Goal: Task Accomplishment & Management: Complete application form

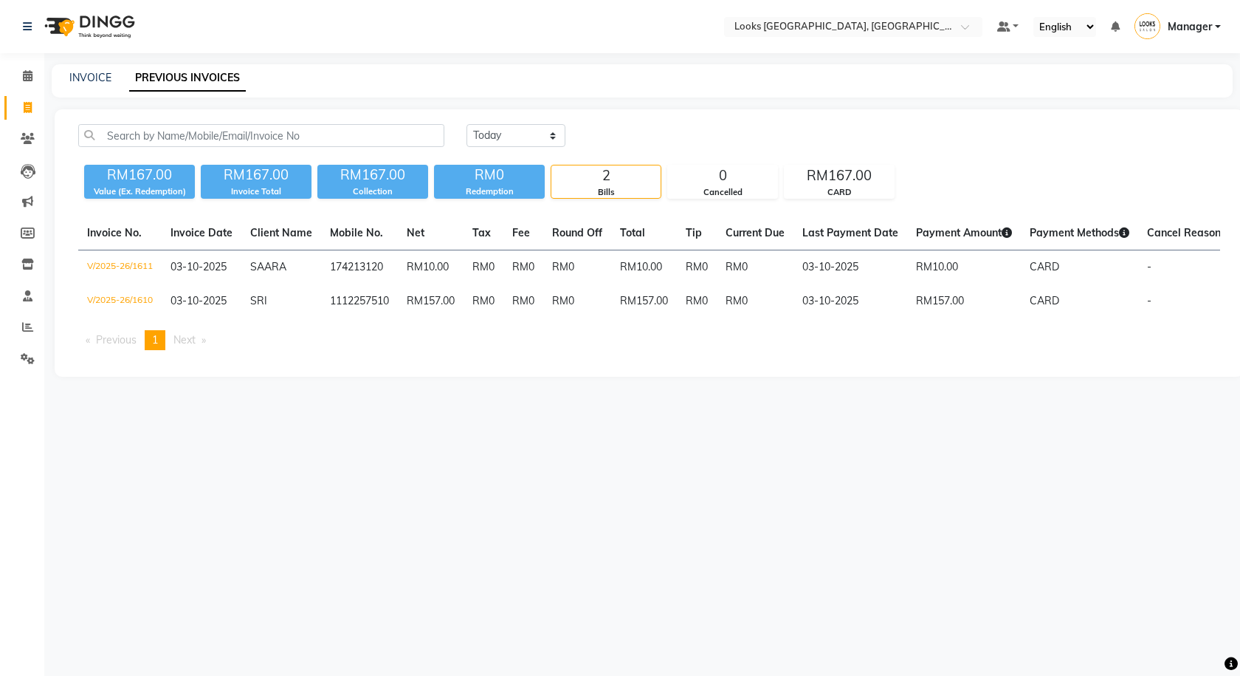
click at [66, 73] on div "INVOICE PREVIOUS INVOICES" at bounding box center [634, 78] width 1164 height 16
click at [79, 75] on link "INVOICE" at bounding box center [90, 77] width 42 height 13
select select "service"
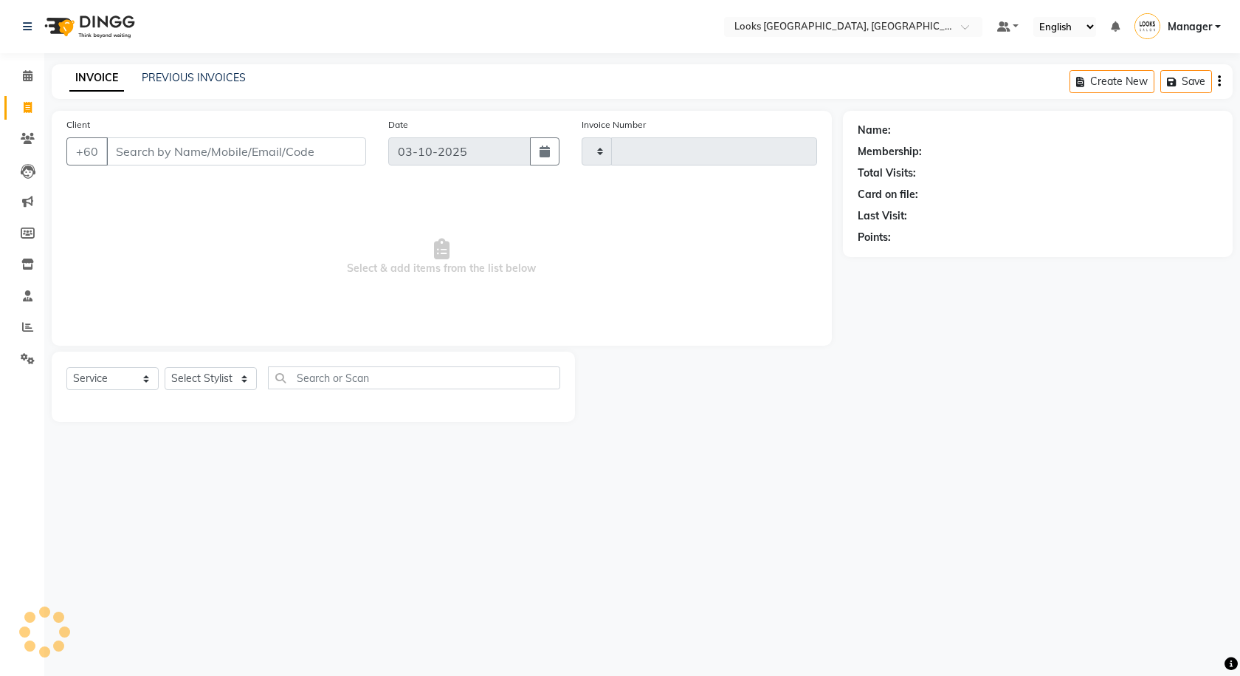
type input "1612"
select select "8109"
type input "6584429442"
click at [354, 150] on span "Add Client" at bounding box center [328, 151] width 58 height 15
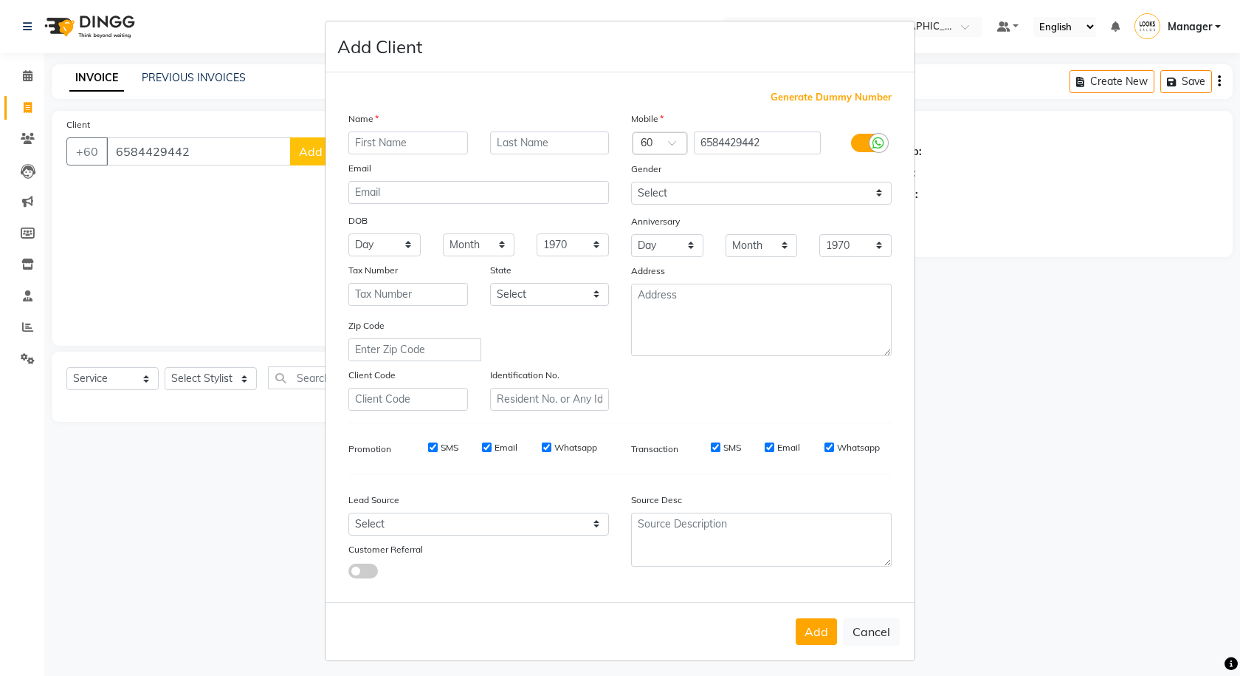
click at [861, 145] on label at bounding box center [867, 143] width 33 height 18
click at [0, 0] on input "checkbox" at bounding box center [0, 0] width 0 height 0
click at [641, 151] on input "text" at bounding box center [645, 145] width 9 height 16
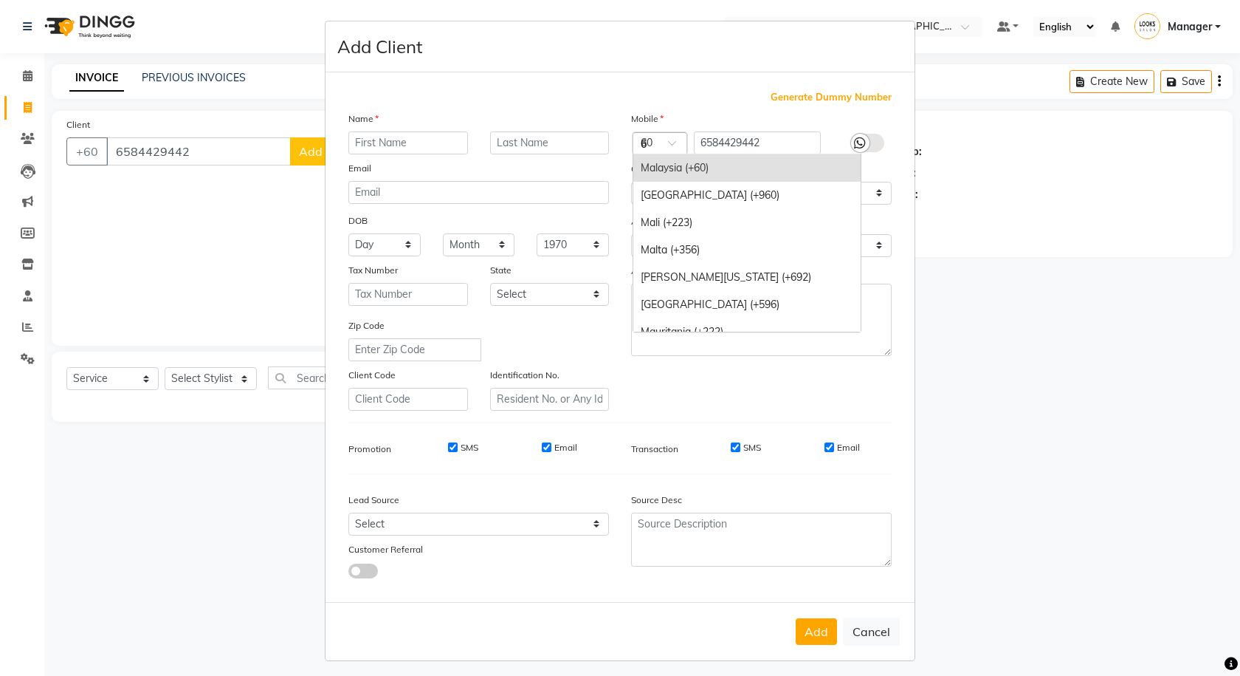
scroll to position [2008, 0]
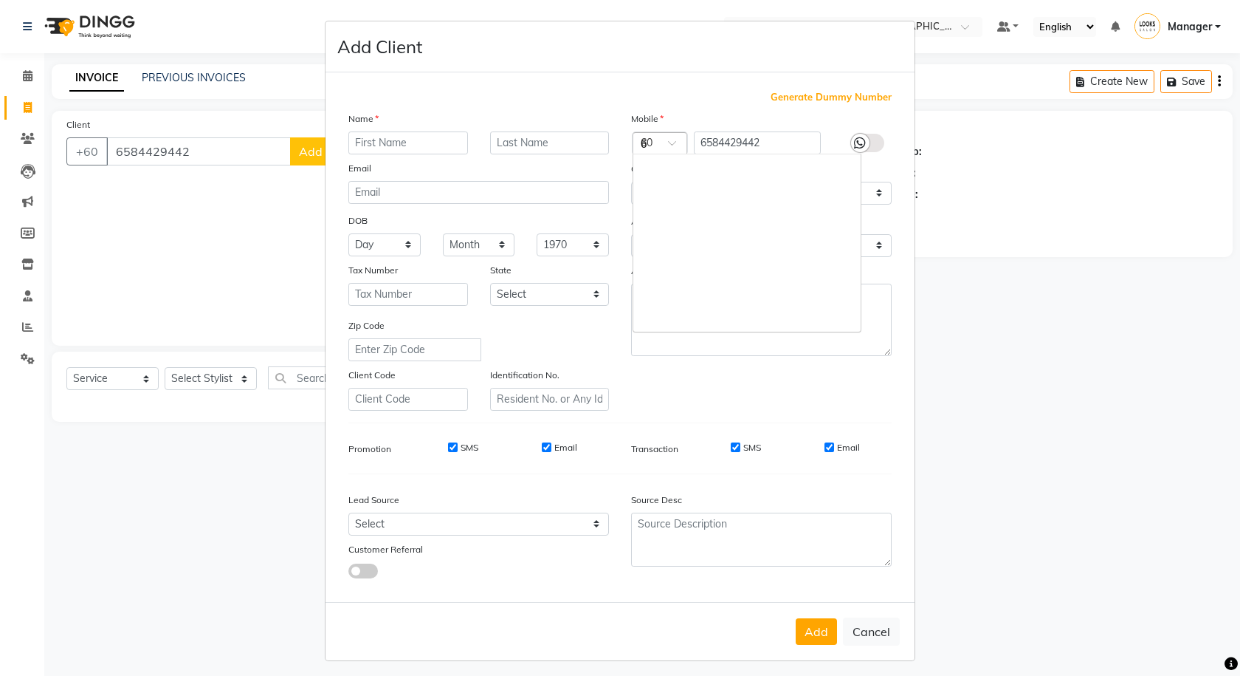
type input "65"
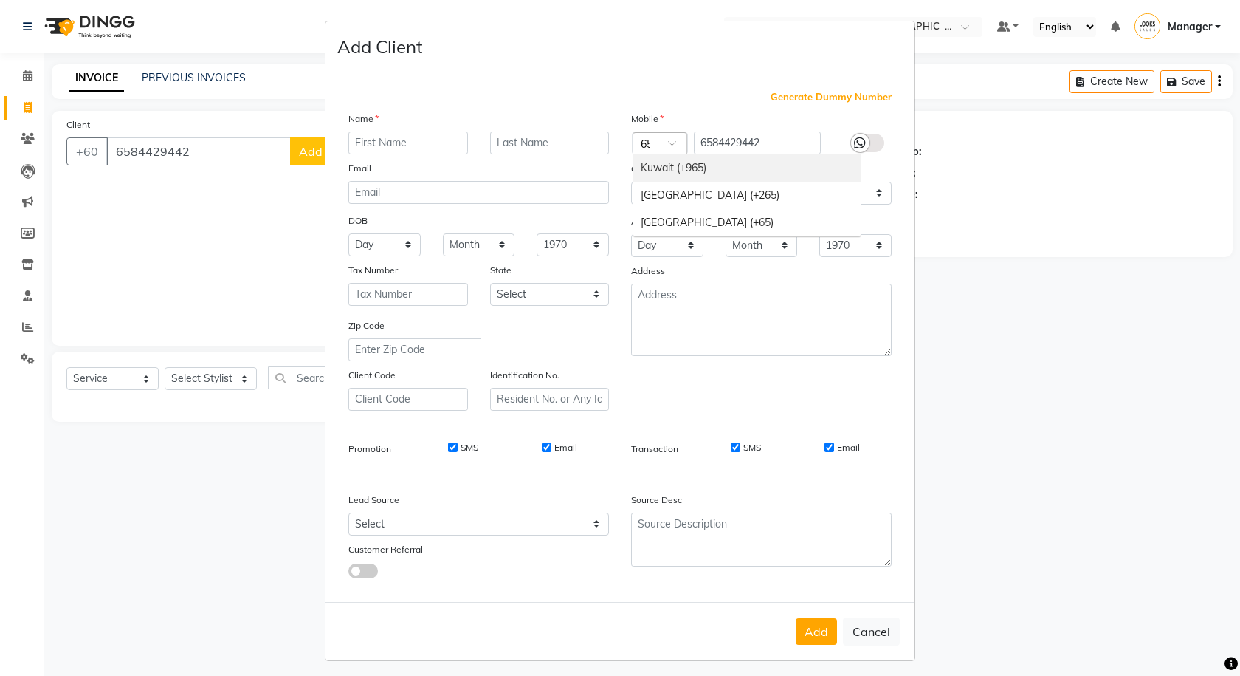
scroll to position [0, 0]
click at [722, 216] on div "[GEOGRAPHIC_DATA] (+65)" at bounding box center [746, 222] width 227 height 27
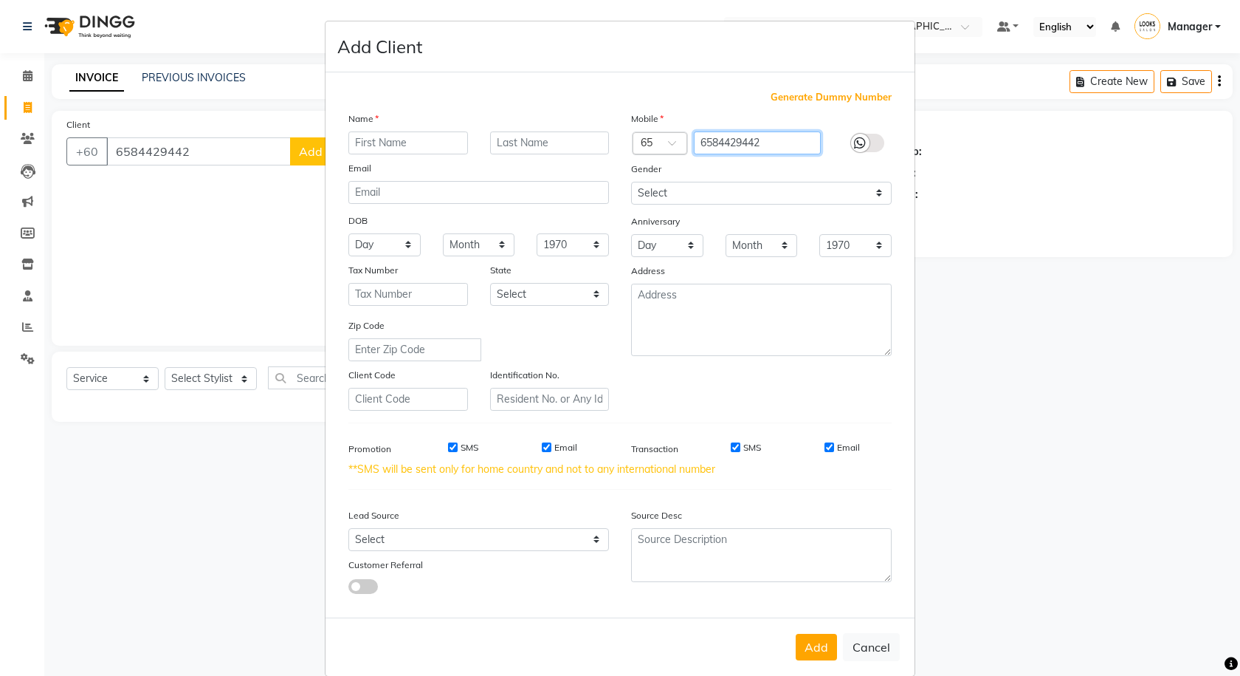
drag, startPoint x: 707, startPoint y: 145, endPoint x: 681, endPoint y: 147, distance: 26.7
click at [681, 147] on div "Country Code × 65 6584429442" at bounding box center [761, 143] width 283 height 24
type input "84429442"
click at [439, 150] on input "text" at bounding box center [408, 142] width 120 height 23
type input "VARUN"
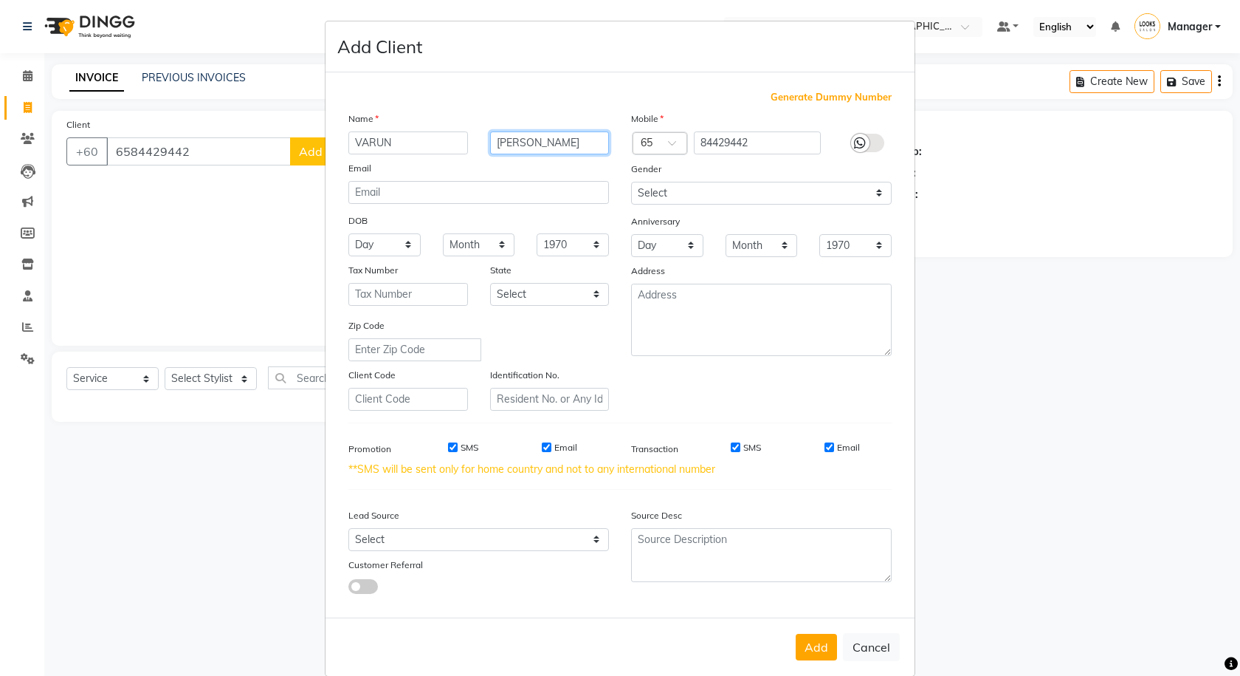
type input "[PERSON_NAME]"
click at [715, 165] on div "Gender" at bounding box center [761, 171] width 283 height 21
click at [721, 190] on select "Select [DEMOGRAPHIC_DATA] [DEMOGRAPHIC_DATA] Other Prefer Not To Say" at bounding box center [761, 193] width 261 height 23
select select "[DEMOGRAPHIC_DATA]"
click at [631, 182] on select "Select [DEMOGRAPHIC_DATA] [DEMOGRAPHIC_DATA] Other Prefer Not To Say" at bounding box center [761, 193] width 261 height 23
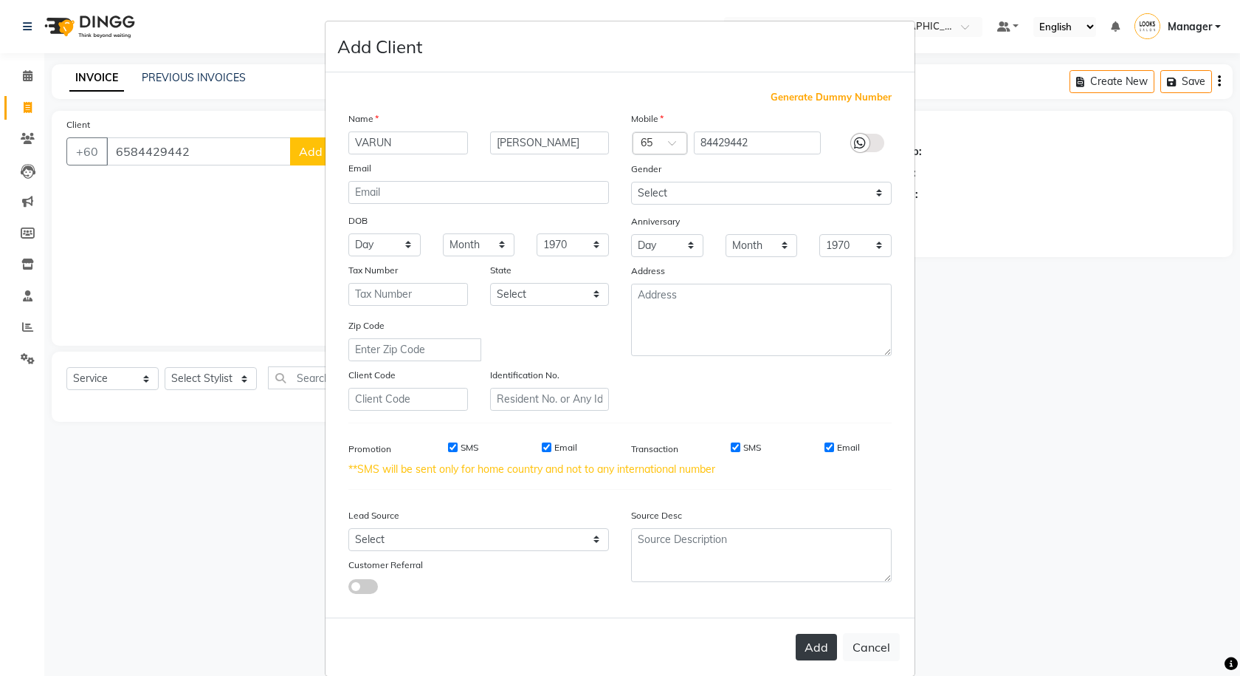
click at [816, 659] on button "Add" at bounding box center [816, 646] width 41 height 27
type input "84429442"
select select
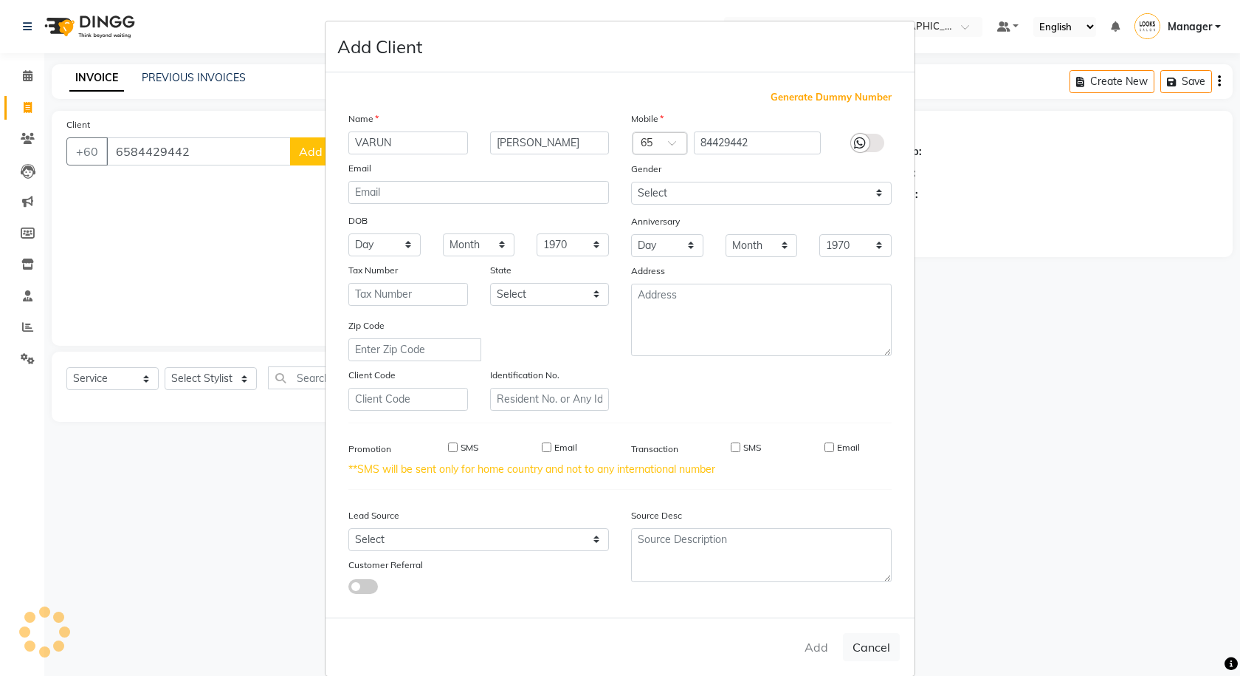
select select
checkbox input "false"
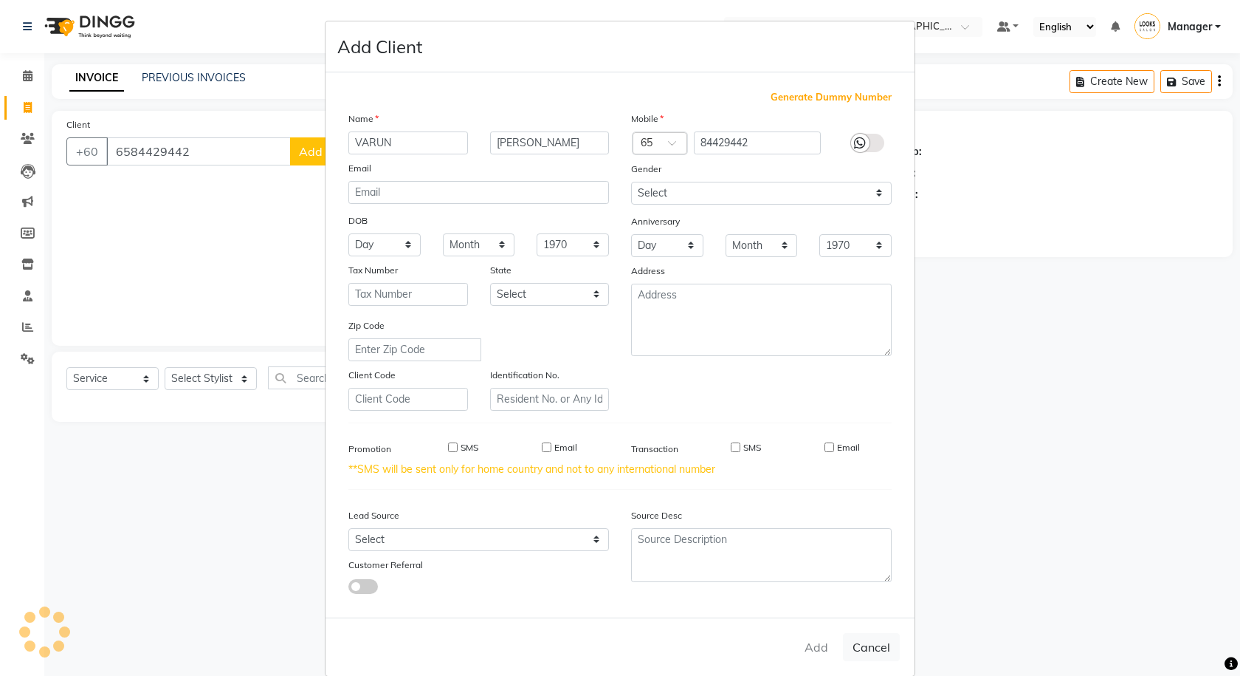
checkbox input "false"
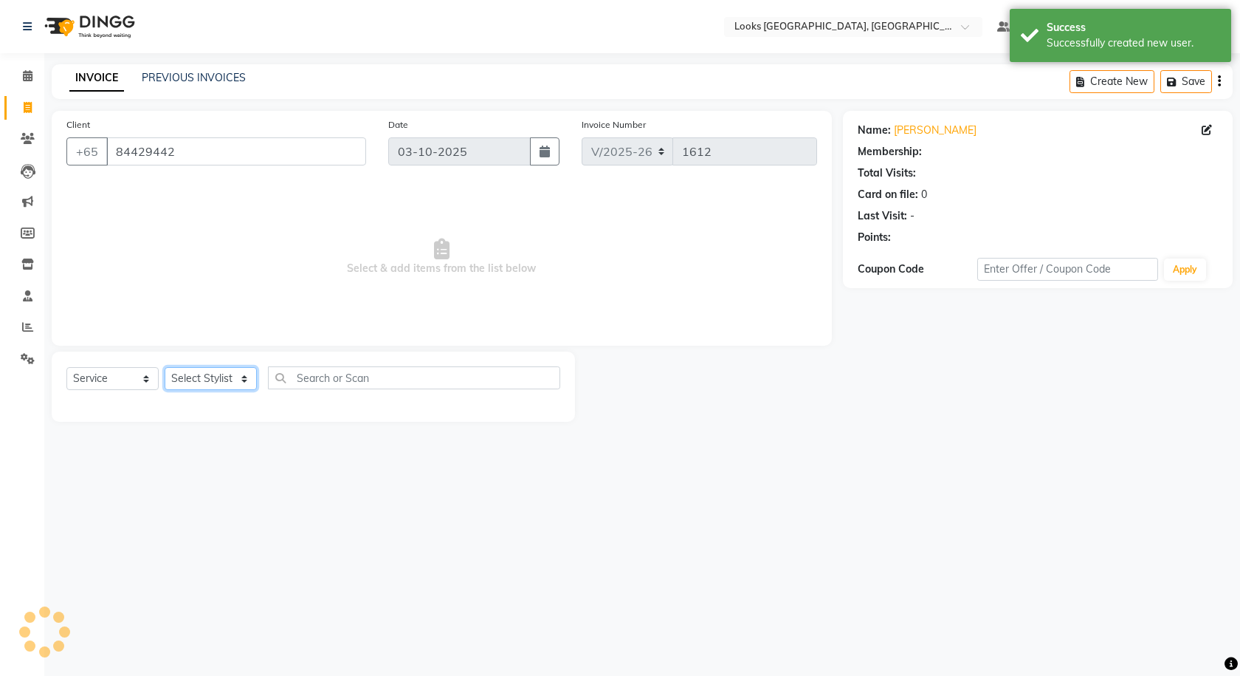
click at [195, 381] on select "Select Stylist Alvina_ pdct Awaiz_Mgr Beenish Counter_Sales [PERSON_NAME] Deven…" at bounding box center [211, 378] width 92 height 23
select select "1: Object"
click at [165, 367] on select "Select Stylist Alvina_ pdct Awaiz_Mgr Beenish Counter_Sales [PERSON_NAME] Deven…" at bounding box center [211, 378] width 92 height 23
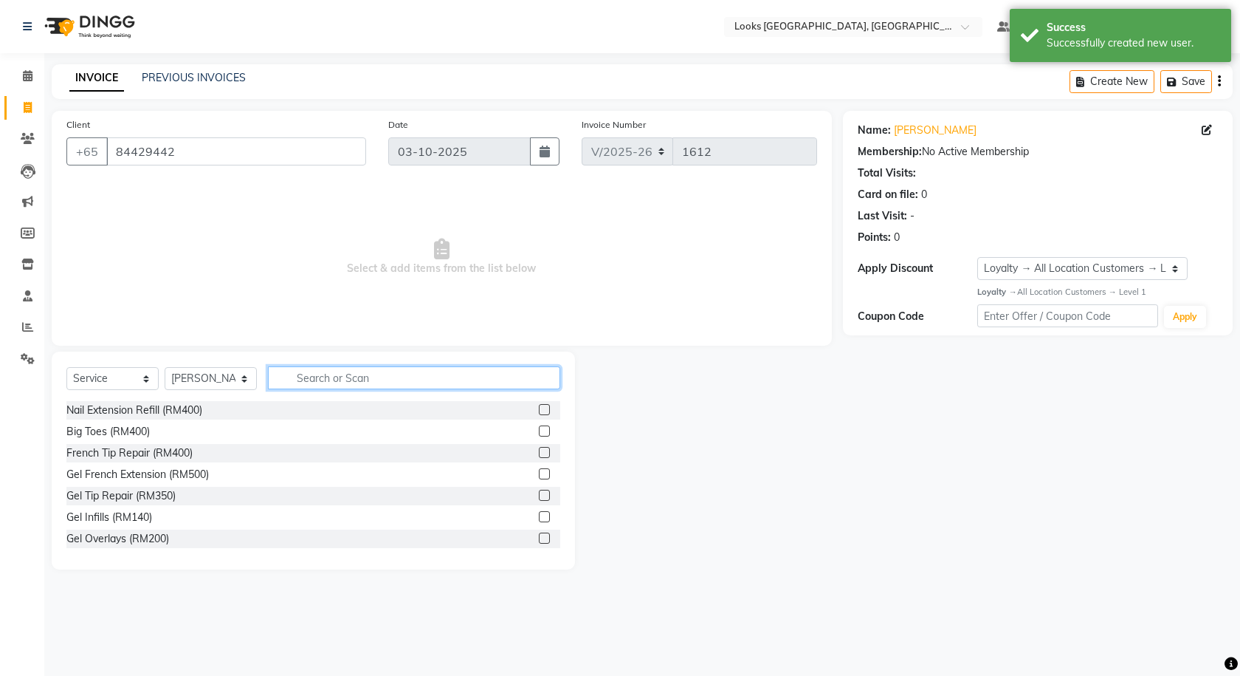
click at [413, 382] on input "text" at bounding box center [414, 377] width 292 height 23
click at [183, 374] on select "Select Stylist Alvina_ pdct Awaiz_Mgr Beenish Counter_Sales [PERSON_NAME] Deven…" at bounding box center [211, 378] width 92 height 23
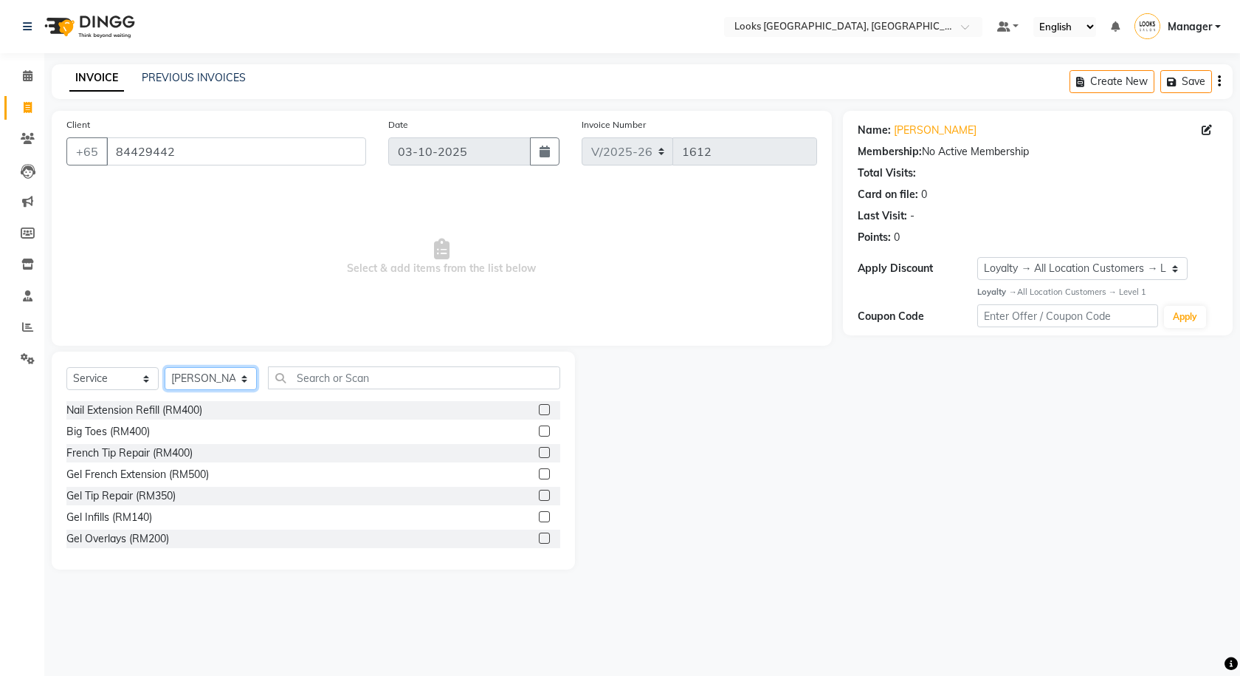
select select "75497"
click at [165, 367] on select "Select Stylist Alvina_ pdct Awaiz_Mgr Beenish Counter_Sales [PERSON_NAME] Deven…" at bounding box center [211, 378] width 92 height 23
click at [366, 370] on input "text" at bounding box center [414, 377] width 292 height 23
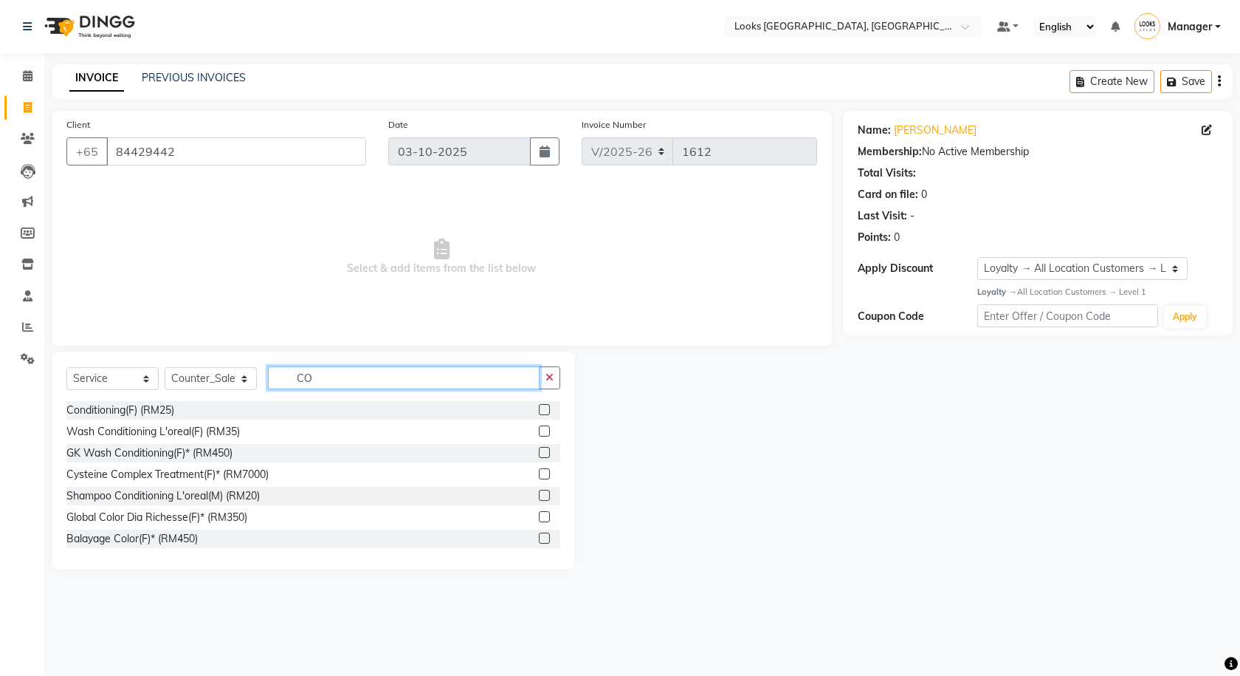
type input "C"
type input "CUT"
click at [539, 433] on label at bounding box center [544, 430] width 11 height 11
click at [539, 433] on input "checkbox" at bounding box center [544, 432] width 10 height 10
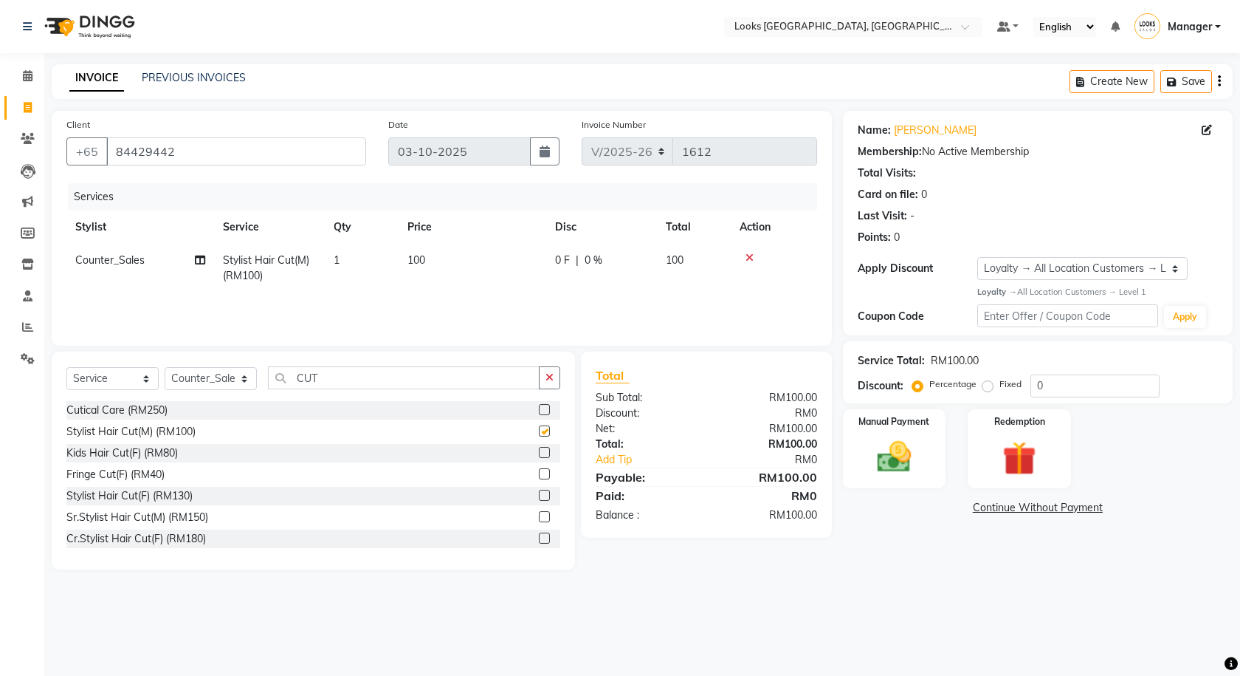
checkbox input "false"
click at [549, 374] on icon "button" at bounding box center [550, 377] width 8 height 10
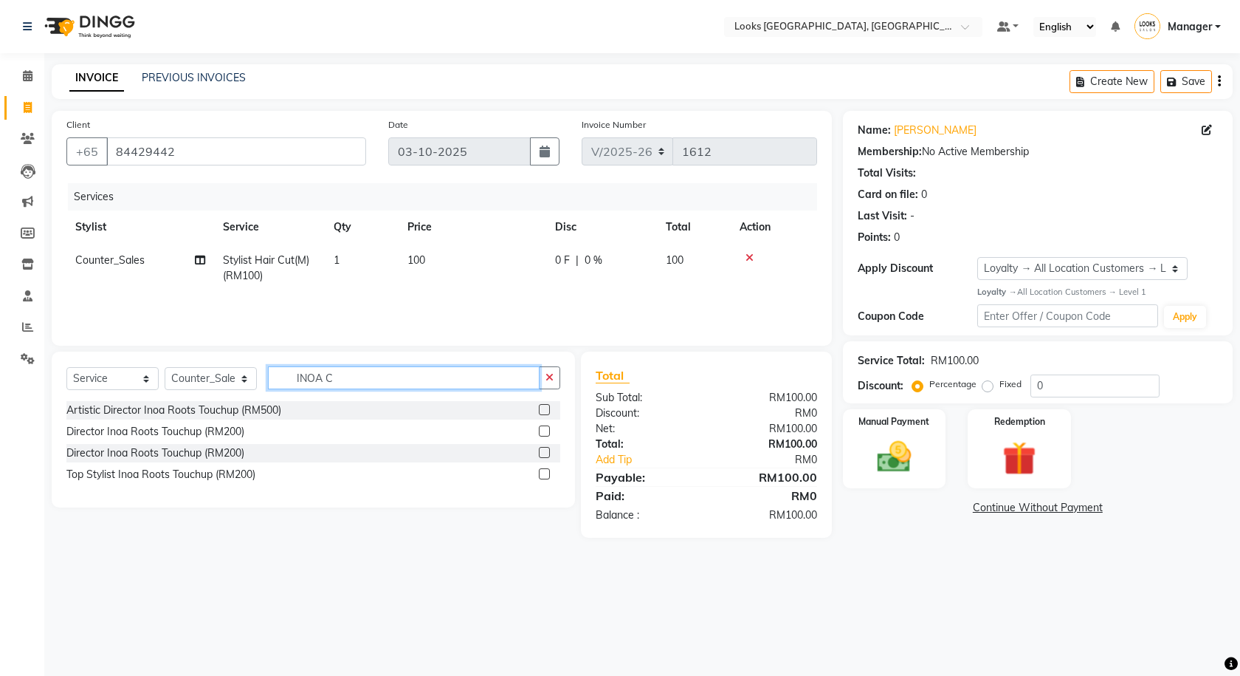
type input "INOA C"
click at [239, 376] on select "Select Stylist Alvina_ pdct Awaiz_Mgr Beenish Counter_Sales [PERSON_NAME] Deven…" at bounding box center [211, 378] width 92 height 23
select select "75538"
click at [165, 367] on select "Select Stylist Alvina_ pdct Awaiz_Mgr Beenish Counter_Sales [PERSON_NAME] Deven…" at bounding box center [211, 378] width 92 height 23
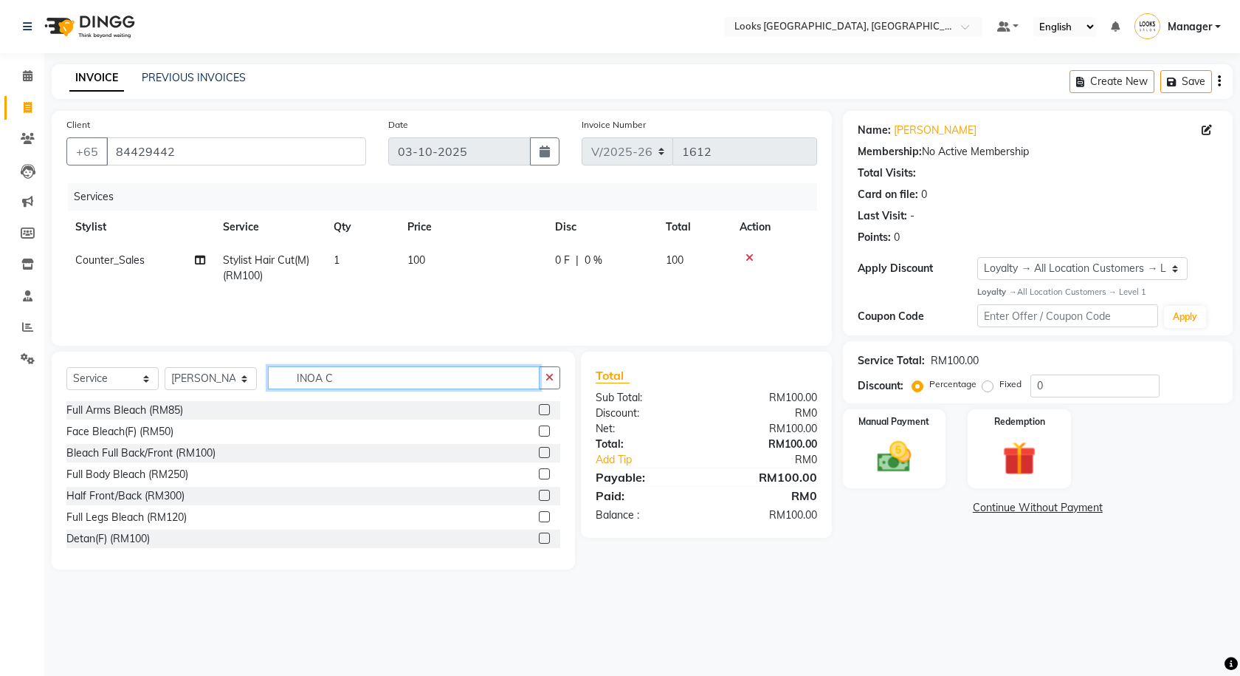
click at [364, 378] on input "INOA C" at bounding box center [404, 377] width 272 height 23
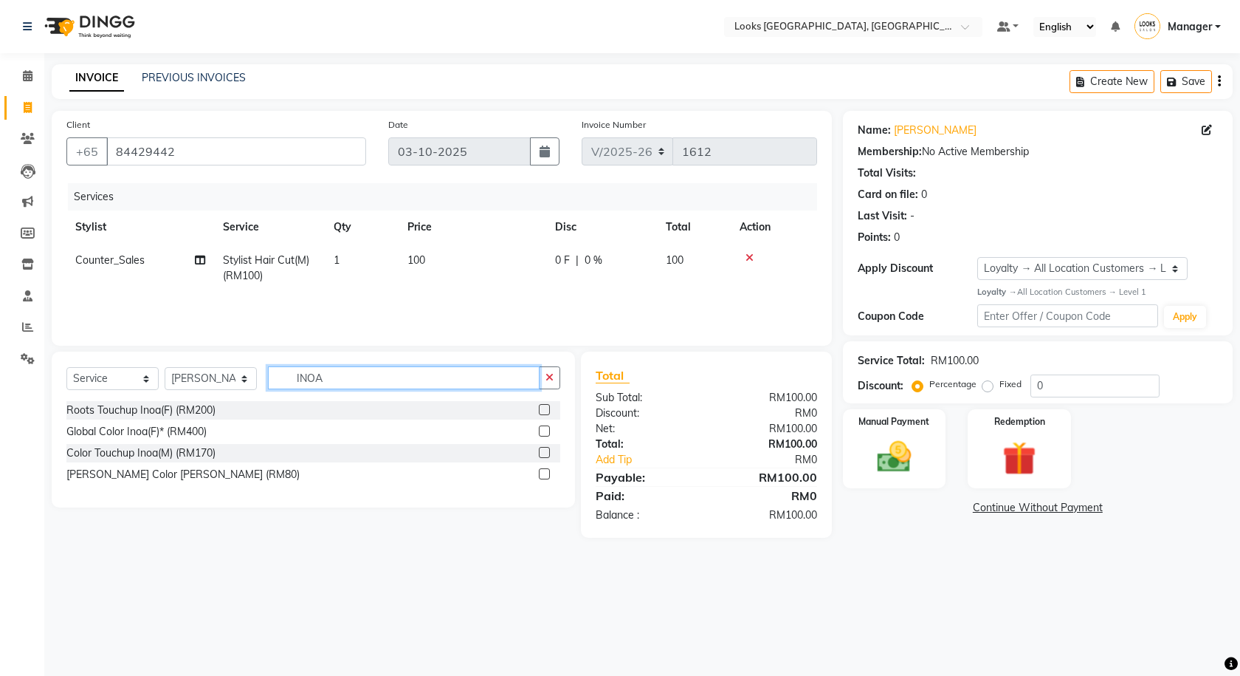
type input "INOA"
click at [547, 453] on label at bounding box center [544, 452] width 11 height 11
click at [547, 453] on input "checkbox" at bounding box center [544, 453] width 10 height 10
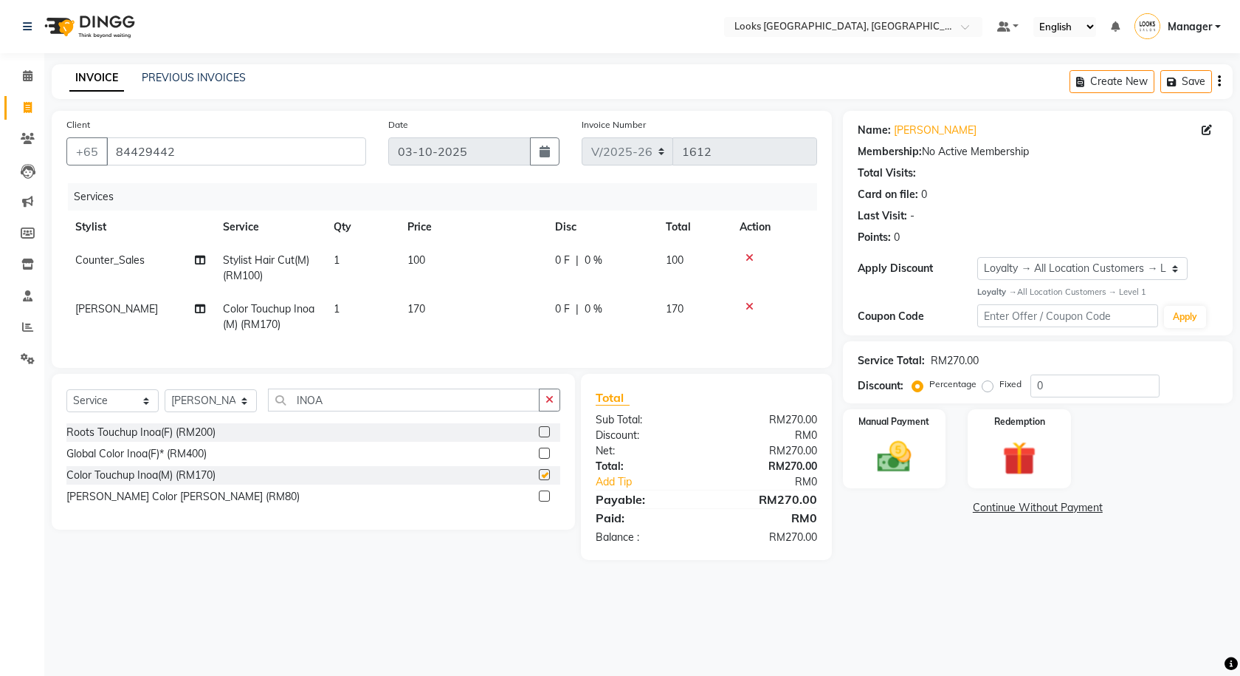
checkbox input "false"
click at [593, 252] on span "0 %" at bounding box center [594, 260] width 18 height 16
select select "75497"
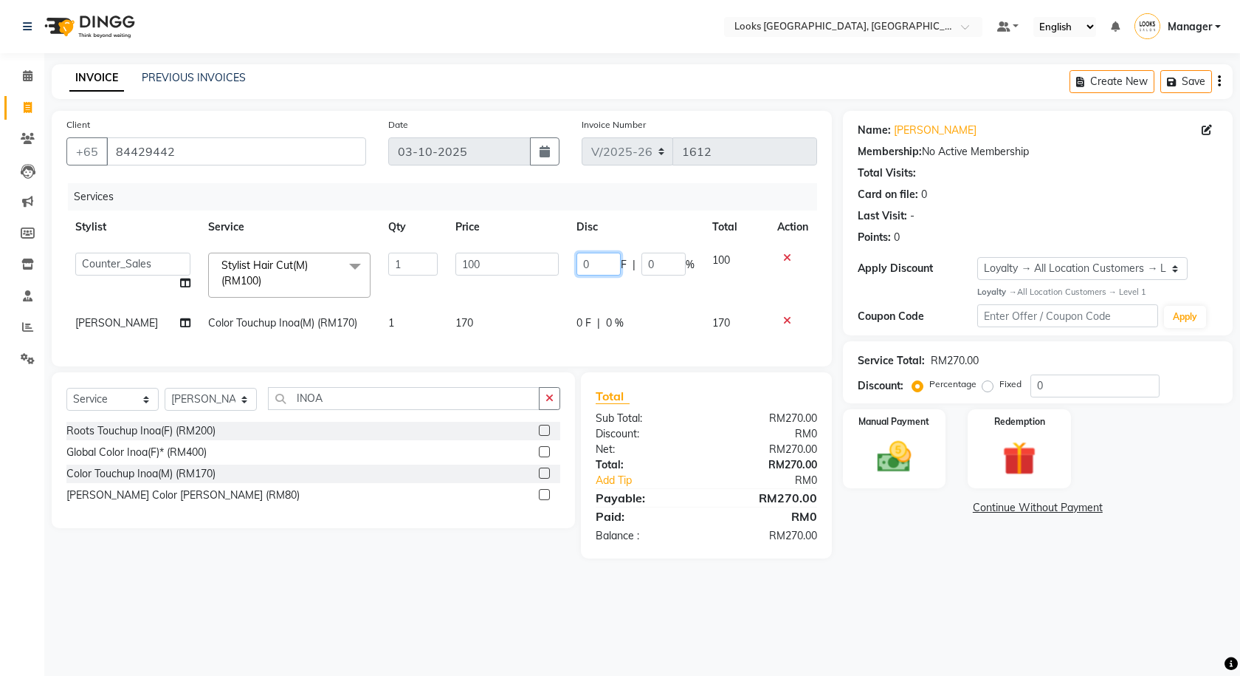
drag, startPoint x: 594, startPoint y: 262, endPoint x: 541, endPoint y: 269, distance: 53.7
click at [541, 269] on tr "Alvina_ pdct Awaiz_Mgr Beenish Counter_Sales [PERSON_NAME] Devender_Pdct Faizal…" at bounding box center [441, 275] width 751 height 63
type input "41"
click at [896, 614] on div "Select Location × Looks [GEOGRAPHIC_DATA], [GEOGRAPHIC_DATA] Default Panel My P…" at bounding box center [620, 338] width 1240 height 676
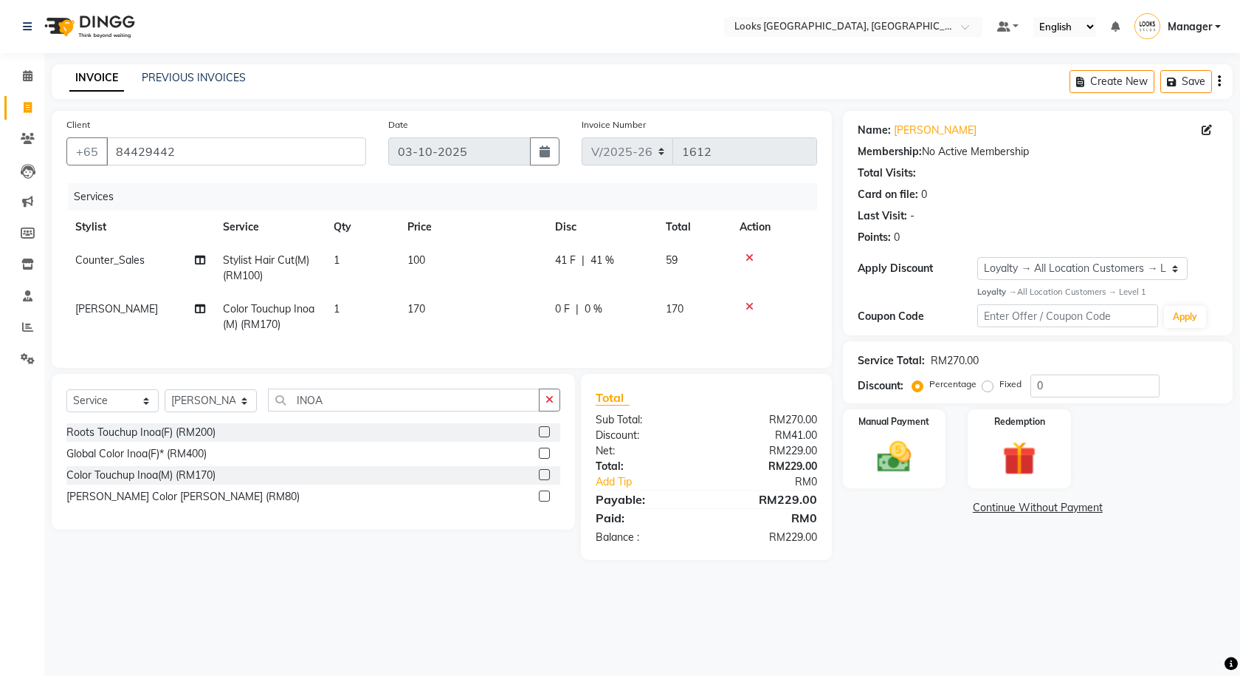
click at [895, 560] on div "Name: [PERSON_NAME] Membership: No Active Membership Total Visits: Card on file…" at bounding box center [1043, 335] width 401 height 449
click at [918, 460] on img at bounding box center [895, 456] width 58 height 41
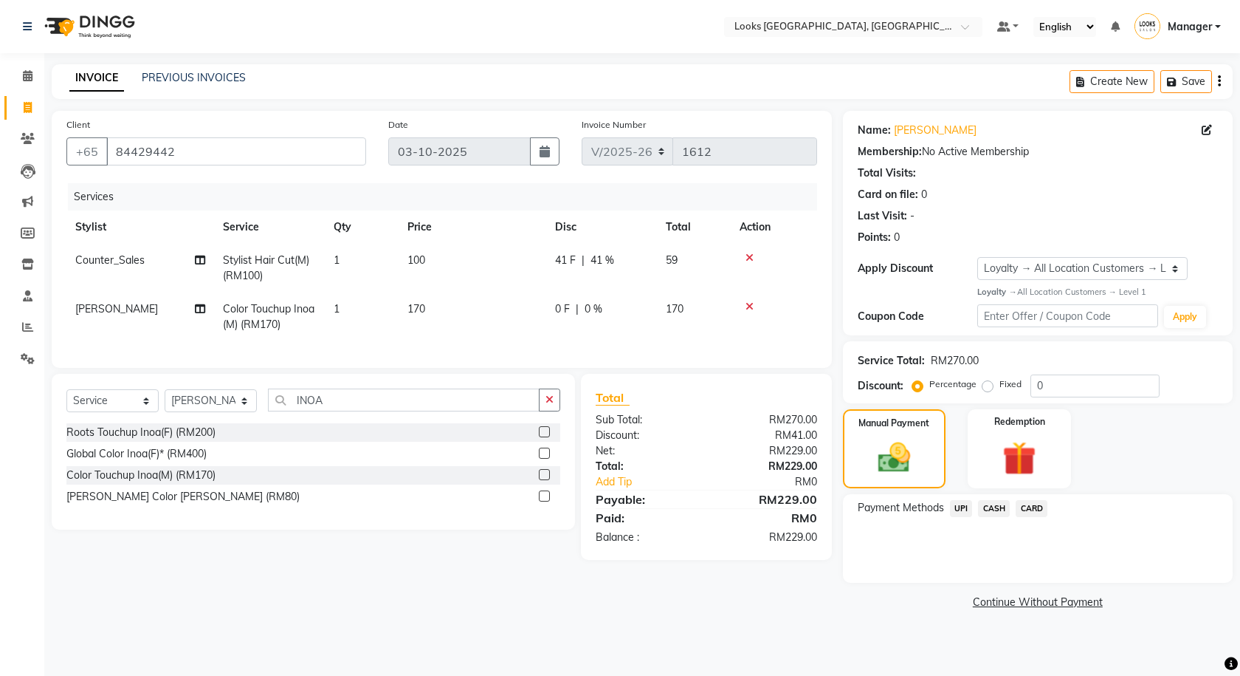
click at [1036, 512] on span "CARD" at bounding box center [1032, 508] width 32 height 17
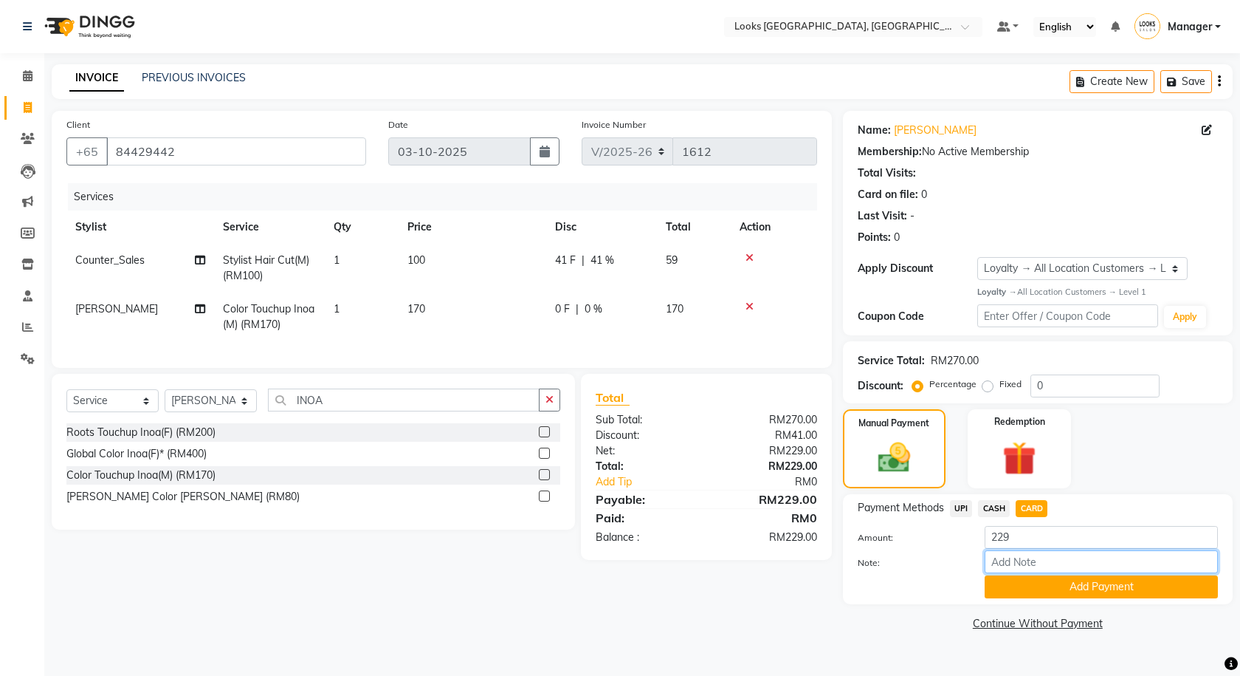
click at [1099, 560] on input "Note:" at bounding box center [1101, 561] width 233 height 23
type input "7474"
click at [1089, 580] on button "Add Payment" at bounding box center [1101, 586] width 233 height 23
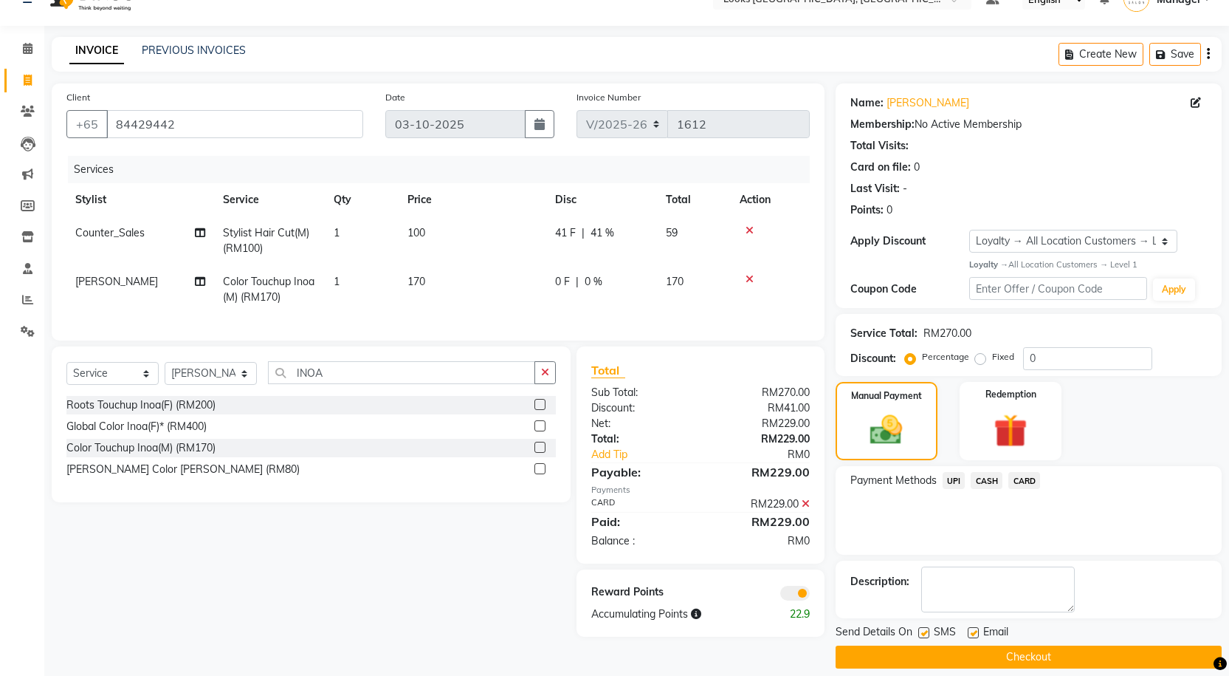
scroll to position [42, 0]
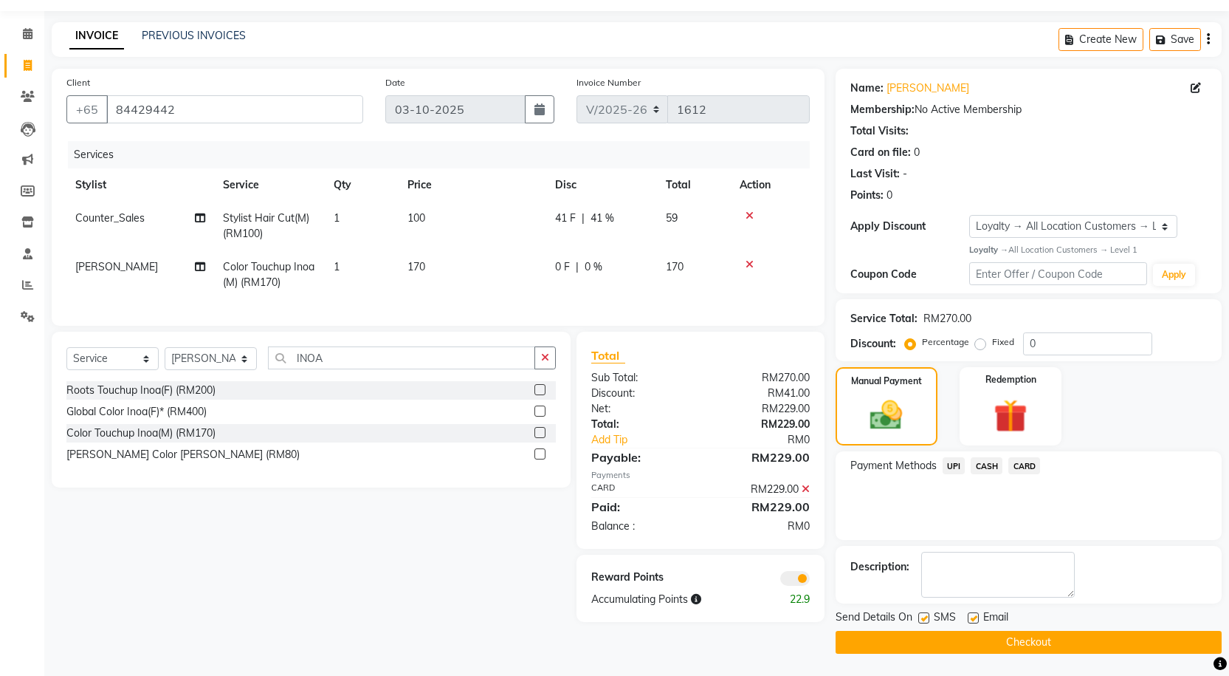
click at [795, 597] on div "Reward Points Accumulating Points 22.9" at bounding box center [701, 587] width 248 height 67
click at [786, 585] on span at bounding box center [795, 578] width 30 height 15
click at [810, 580] on input "checkbox" at bounding box center [810, 580] width 0 height 0
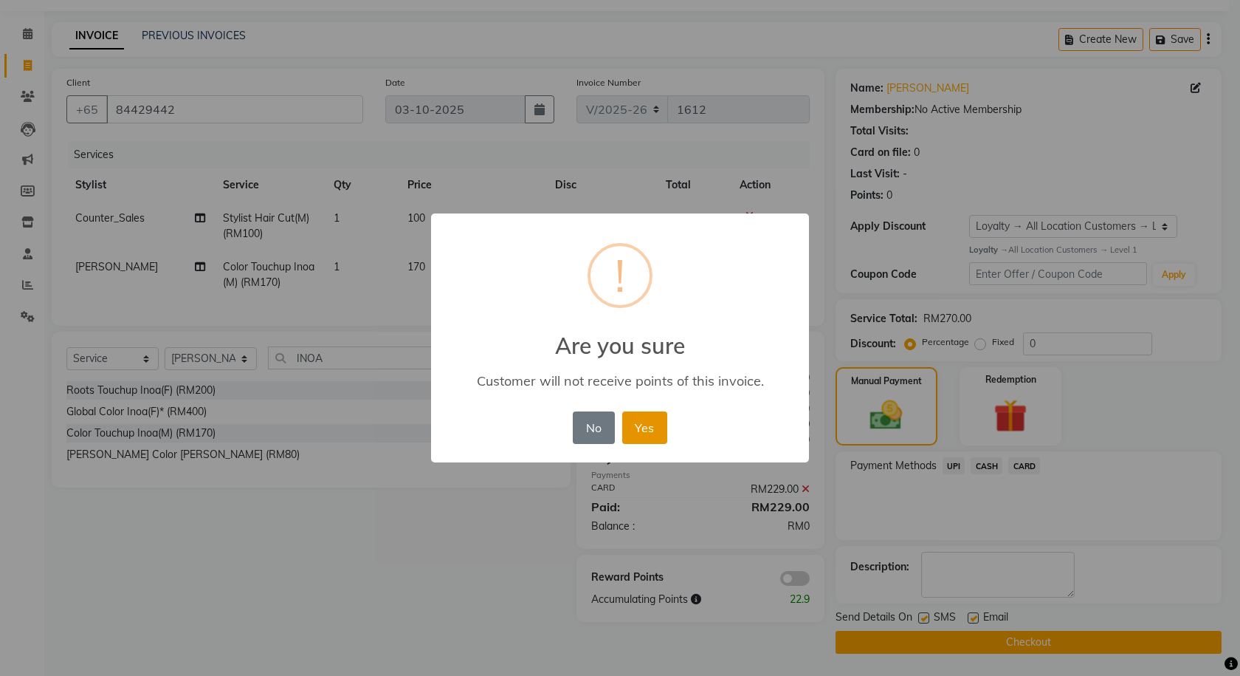
click at [650, 422] on button "Yes" at bounding box center [644, 427] width 45 height 32
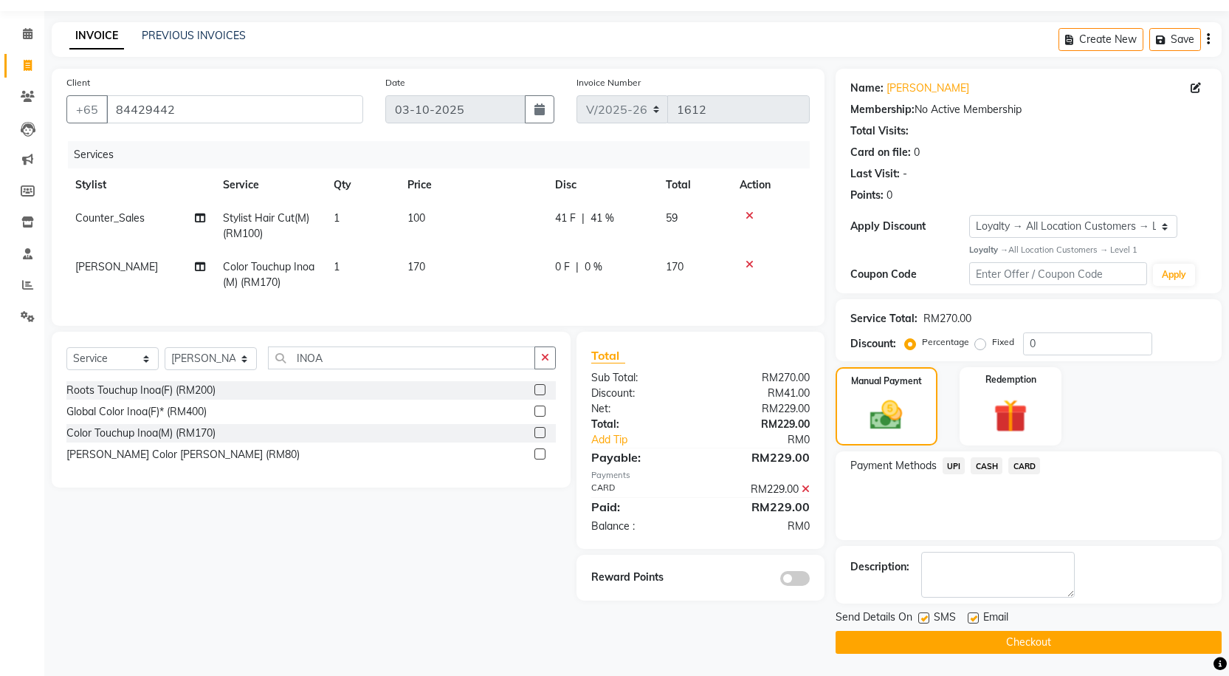
click at [900, 640] on button "Checkout" at bounding box center [1029, 642] width 386 height 23
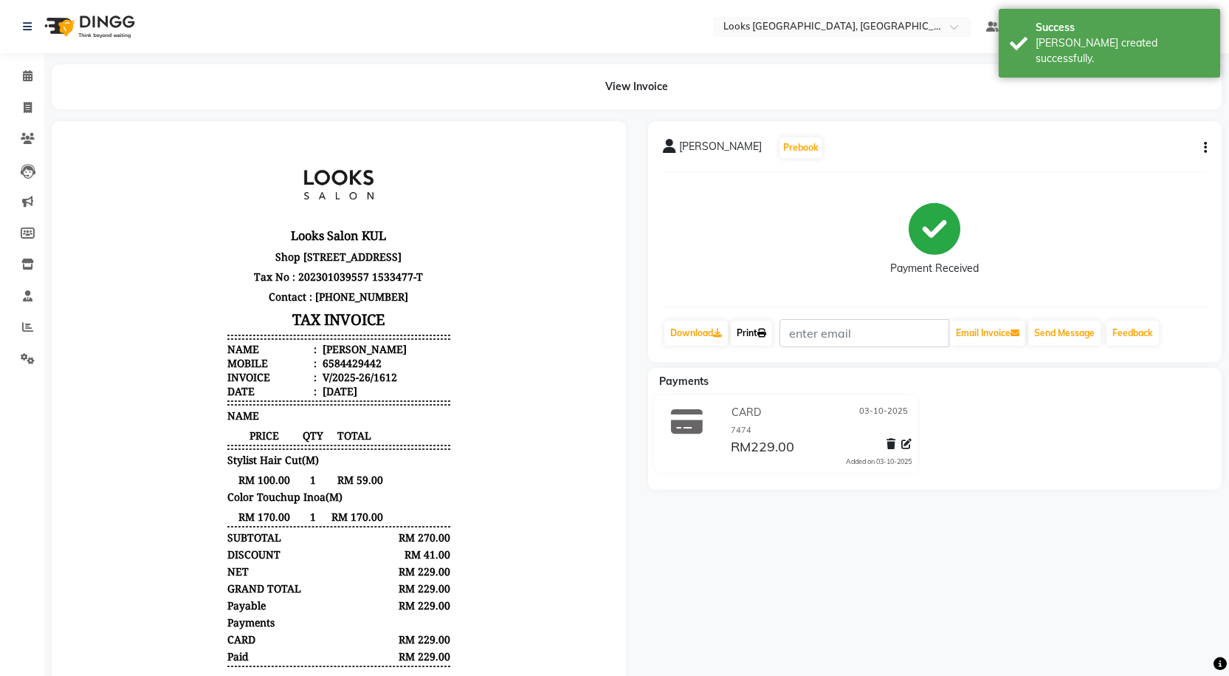
click at [755, 337] on link "Print" at bounding box center [751, 332] width 41 height 25
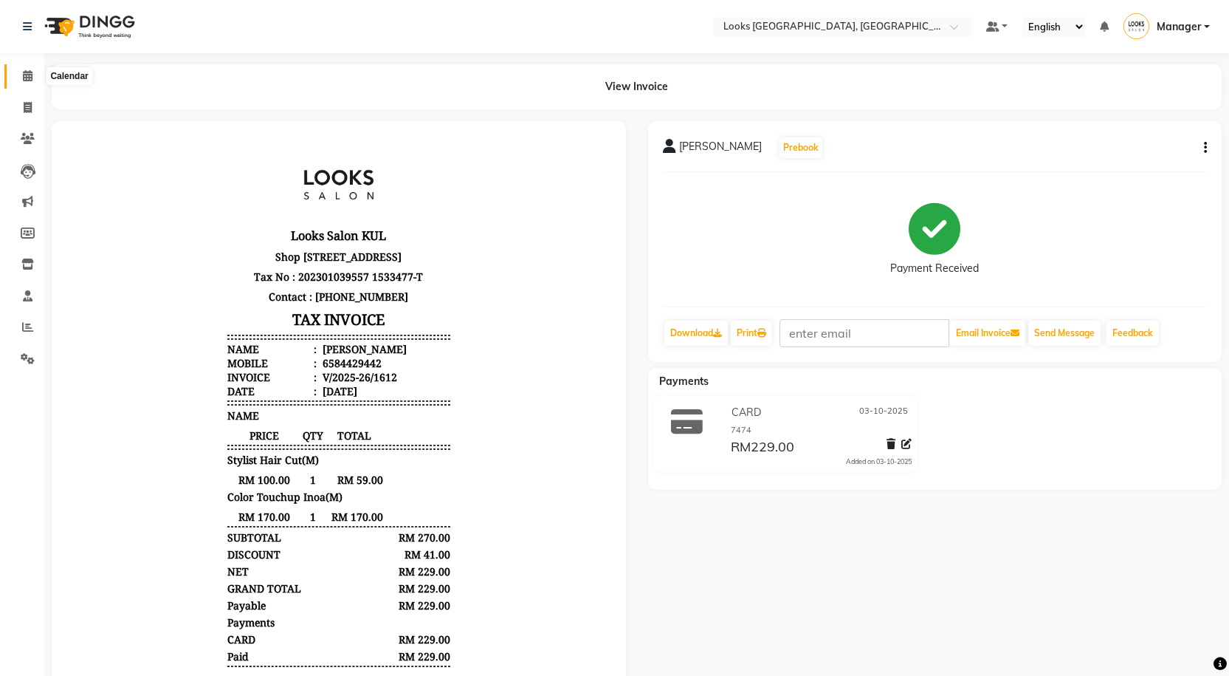
click at [38, 72] on span at bounding box center [28, 76] width 26 height 17
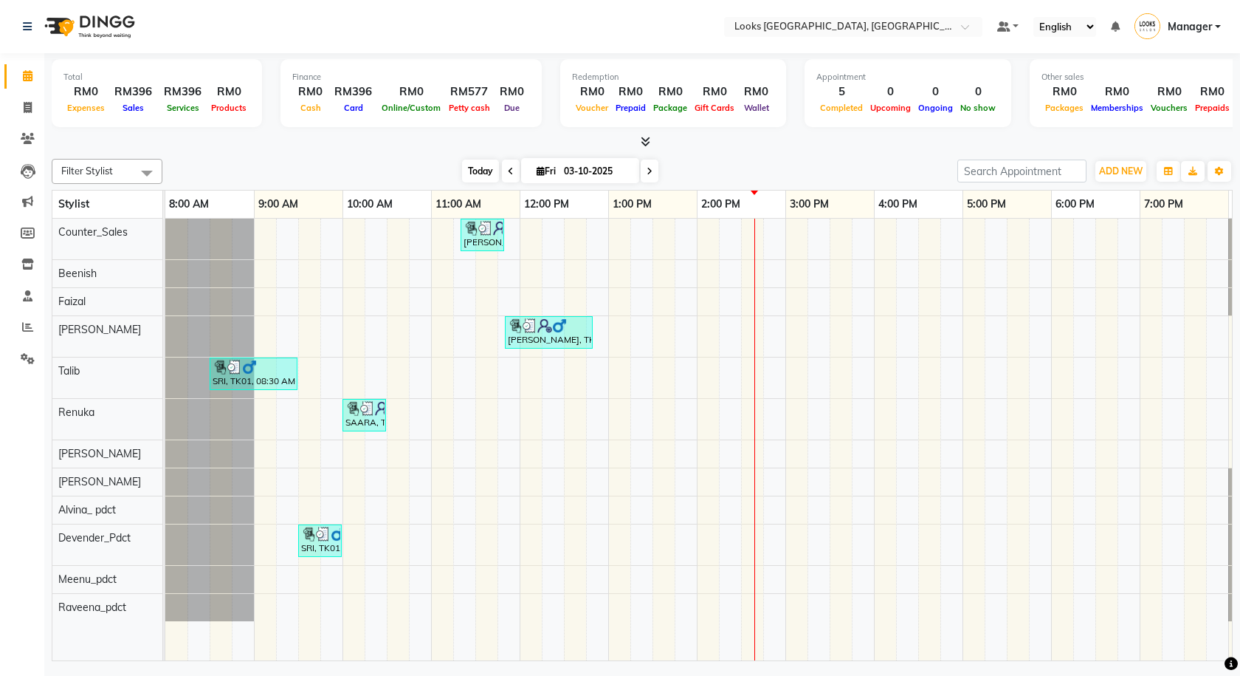
click at [478, 172] on span "Today" at bounding box center [480, 170] width 37 height 23
